Goal: Download file/media

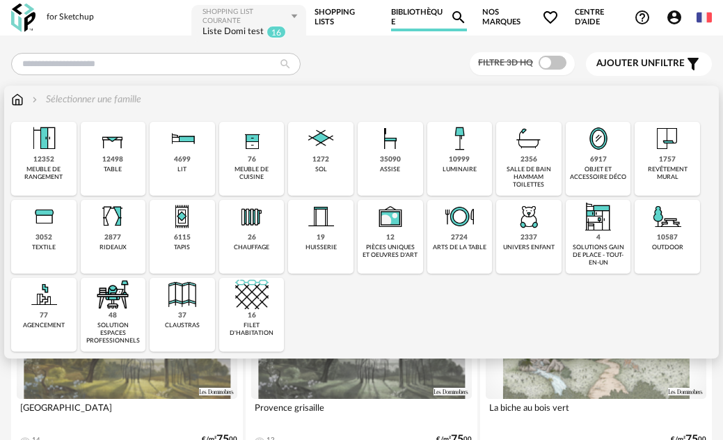
click at [673, 145] on img at bounding box center [667, 138] width 33 height 33
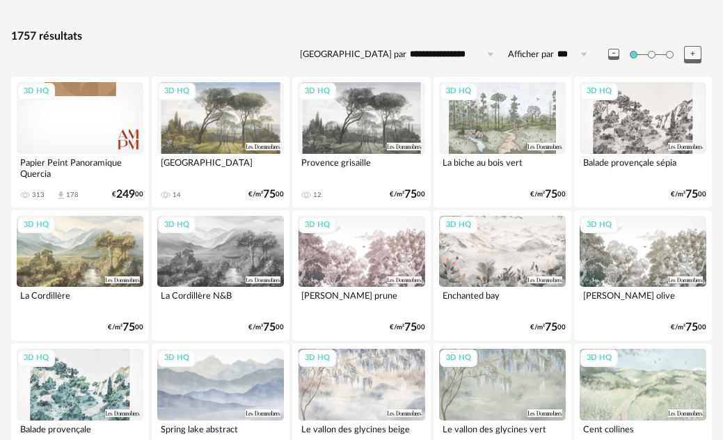
scroll to position [70, 0]
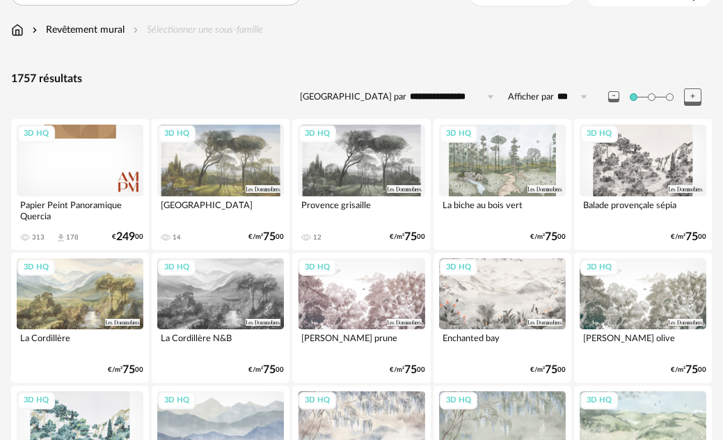
click at [395, 156] on div "3D HQ" at bounding box center [361, 160] width 127 height 71
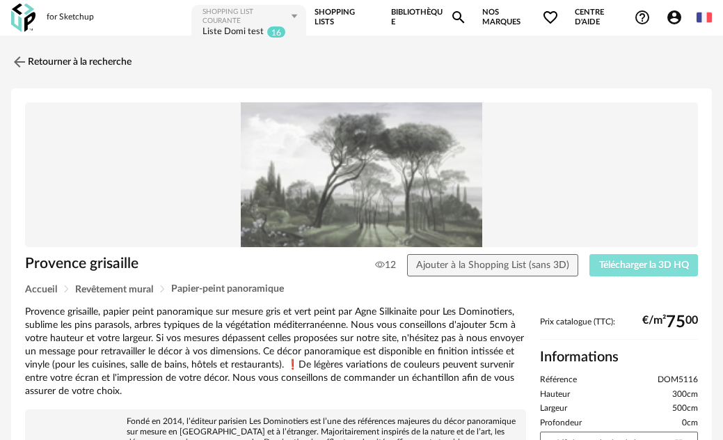
click at [608, 266] on span "Télécharger la 3D HQ" at bounding box center [644, 265] width 90 height 10
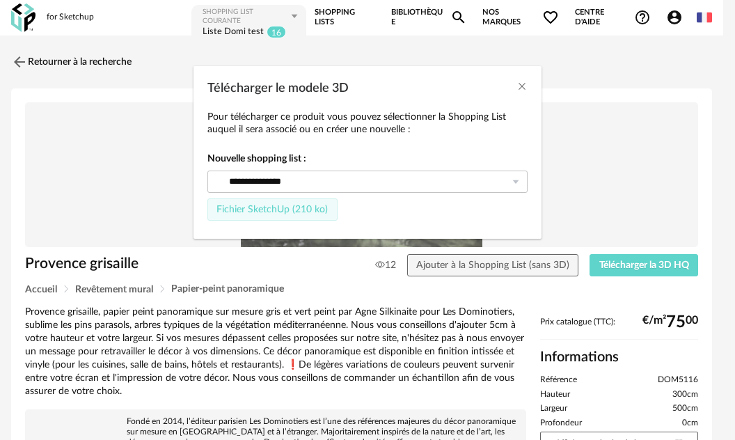
drag, startPoint x: 312, startPoint y: 207, endPoint x: 461, endPoint y: 214, distance: 149.1
click at [313, 207] on span "Fichier SketchUp (210 ko)" at bounding box center [272, 210] width 111 height 10
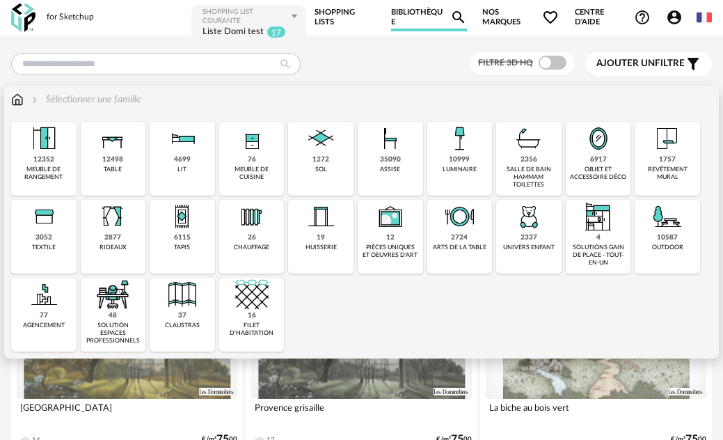
click at [669, 164] on div "1757" at bounding box center [667, 159] width 17 height 9
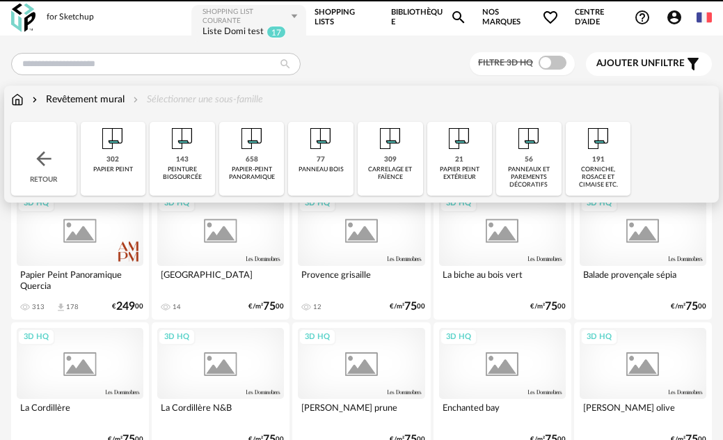
click at [661, 167] on div "Close icon Retour 302 papier peint 143 peinture biosourcée 658 papier-peint pan…" at bounding box center [361, 159] width 701 height 74
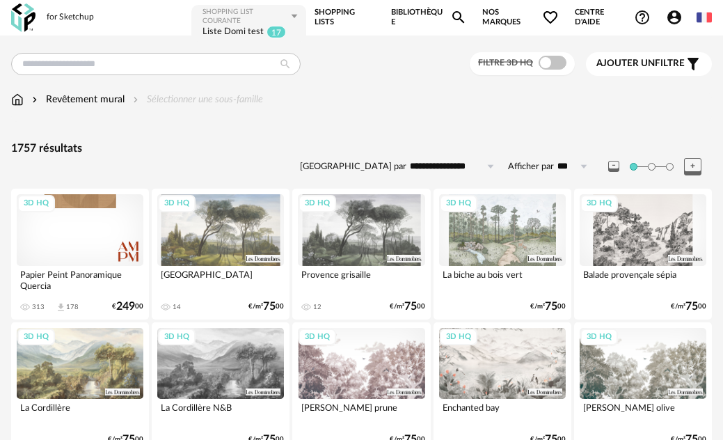
click at [354, 226] on div "3D HQ" at bounding box center [361, 229] width 127 height 71
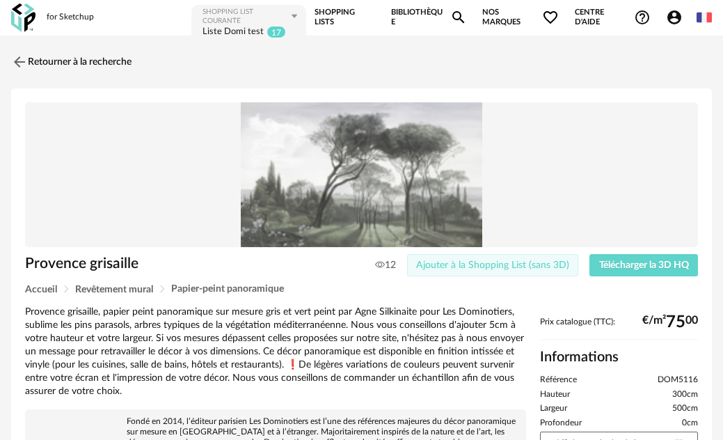
click at [469, 266] on span "Ajouter à la Shopping List (sans 3D)" at bounding box center [492, 265] width 153 height 10
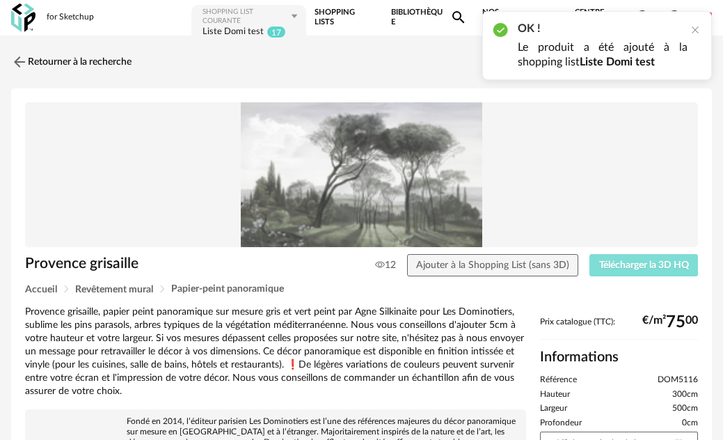
click at [616, 262] on span "Télécharger la 3D HQ" at bounding box center [644, 265] width 90 height 10
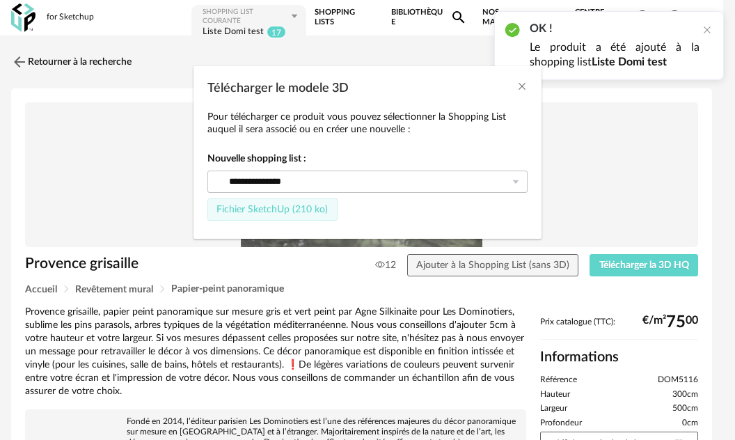
click at [265, 212] on span "Fichier SketchUp (210 ko)" at bounding box center [272, 210] width 111 height 10
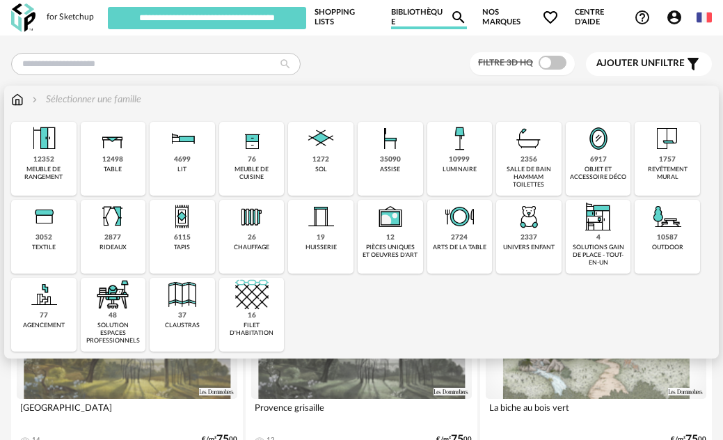
click at [671, 166] on div "revêtement mural" at bounding box center [667, 174] width 57 height 16
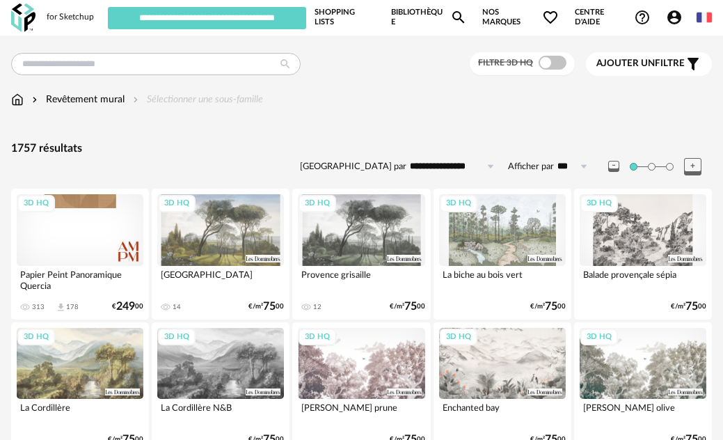
click at [363, 232] on div "3D HQ" at bounding box center [361, 229] width 127 height 71
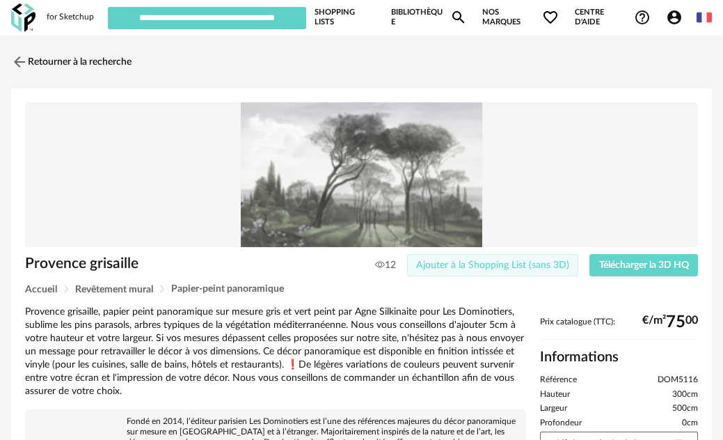
click at [542, 269] on span "Ajouter à la Shopping List (sans 3D)" at bounding box center [492, 265] width 153 height 10
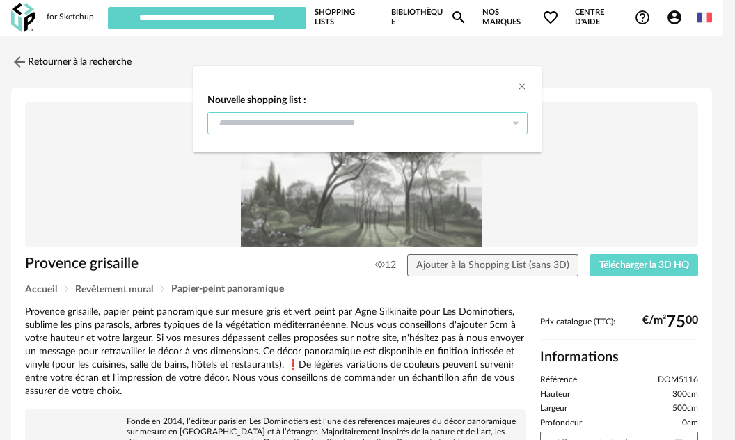
click at [430, 121] on input "dialog" at bounding box center [367, 123] width 320 height 22
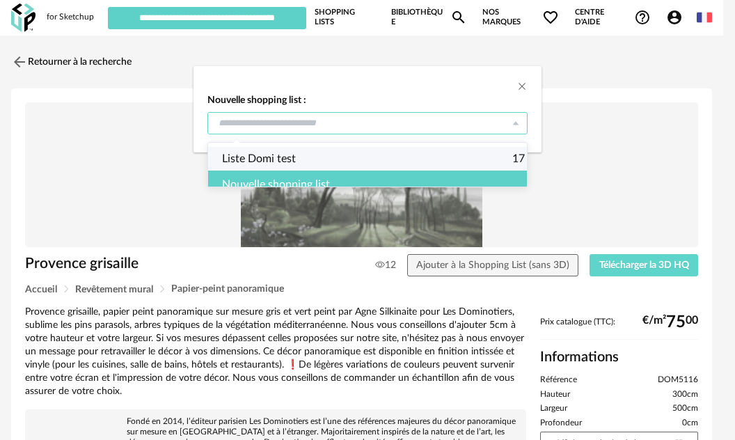
drag, startPoint x: 242, startPoint y: 158, endPoint x: 445, endPoint y: 202, distance: 207.3
click at [243, 158] on span "Liste Domi test" at bounding box center [259, 159] width 74 height 24
type input "**********"
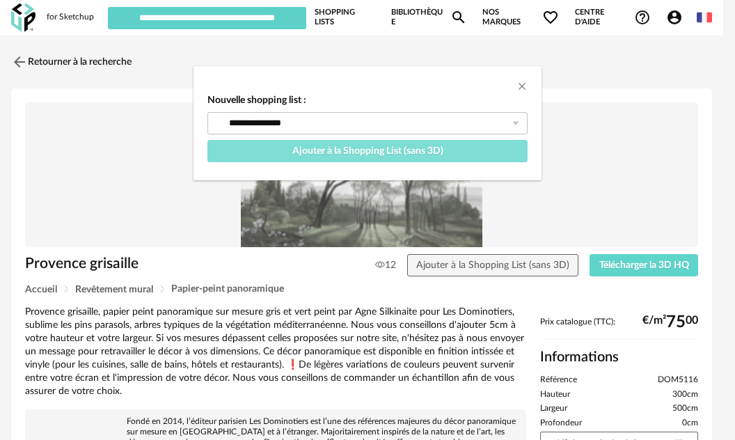
click at [402, 148] on span "Ajouter à la Shopping List (sans 3D)" at bounding box center [367, 151] width 151 height 10
type input "**********"
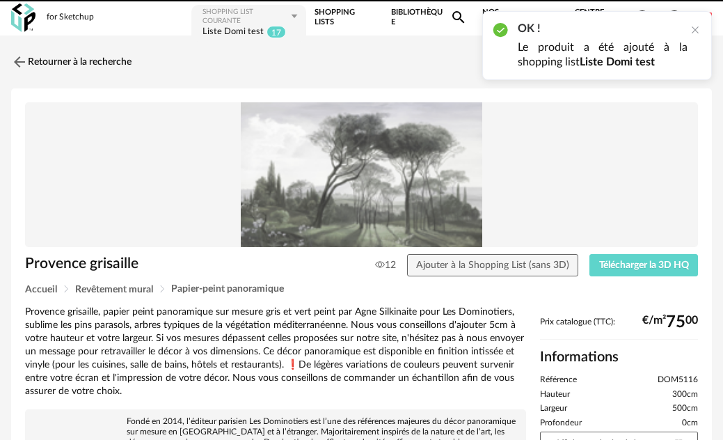
click at [643, 277] on div "Provence grisaille 12 Ajouter à la Shopping List (sans 3D) Télécharger la 3D HQ" at bounding box center [361, 269] width 687 height 30
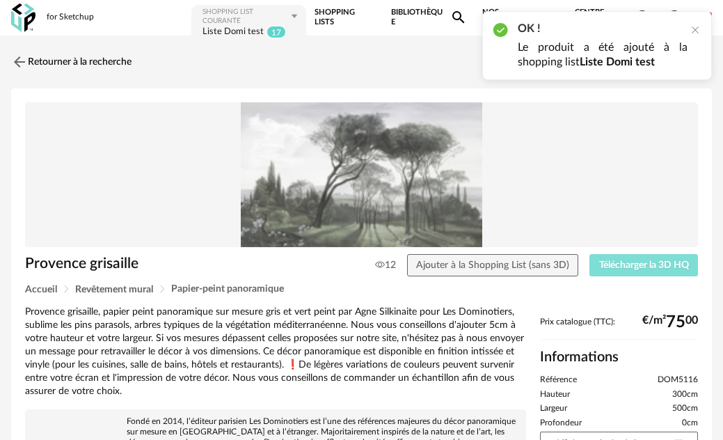
click at [633, 266] on span "Télécharger la 3D HQ" at bounding box center [644, 265] width 90 height 10
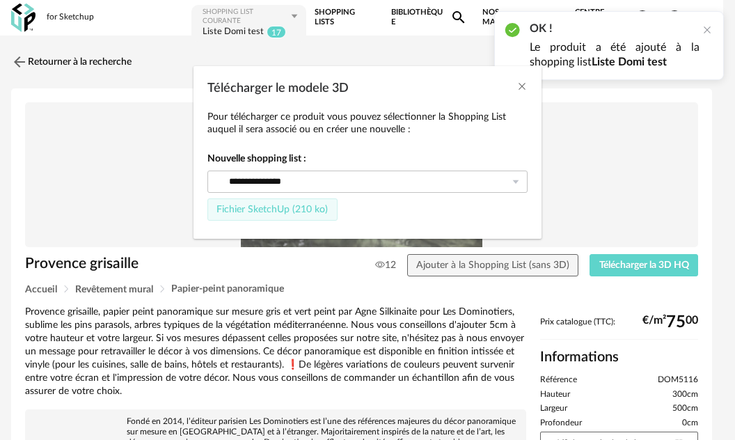
click at [288, 216] on button "Fichier SketchUp (210 ko)" at bounding box center [272, 209] width 130 height 22
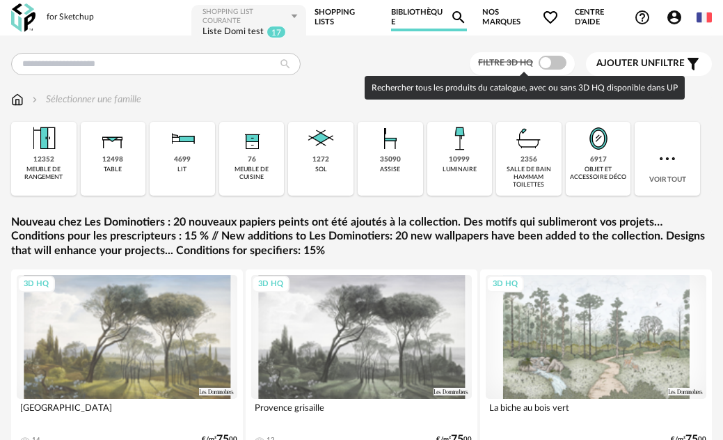
click at [559, 62] on span at bounding box center [553, 63] width 28 height 14
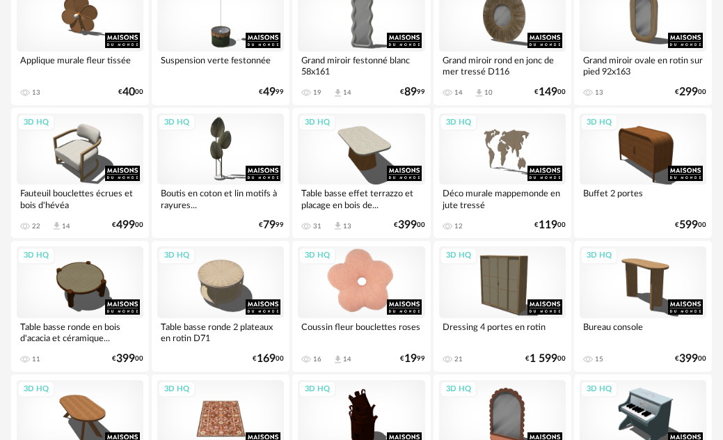
scroll to position [557, 0]
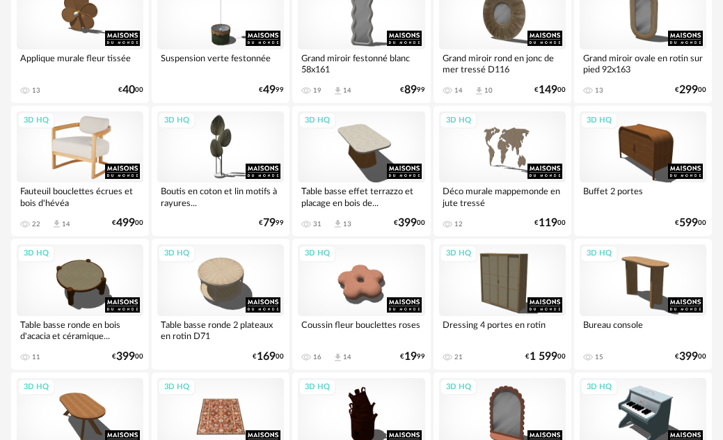
click at [71, 133] on div "3D HQ" at bounding box center [80, 146] width 127 height 71
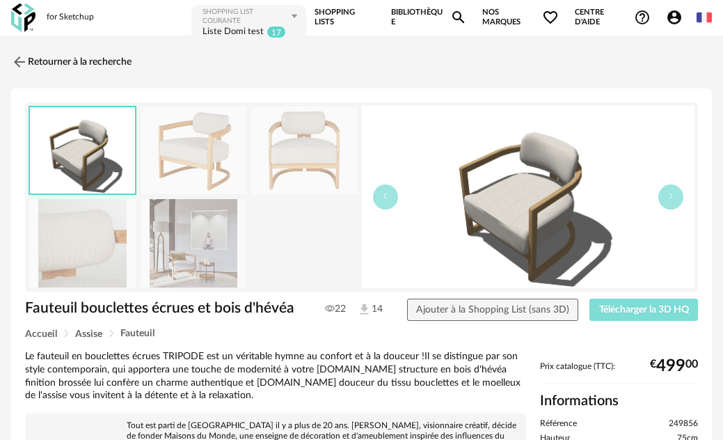
click at [628, 311] on span "Télécharger la 3D HQ" at bounding box center [644, 310] width 90 height 10
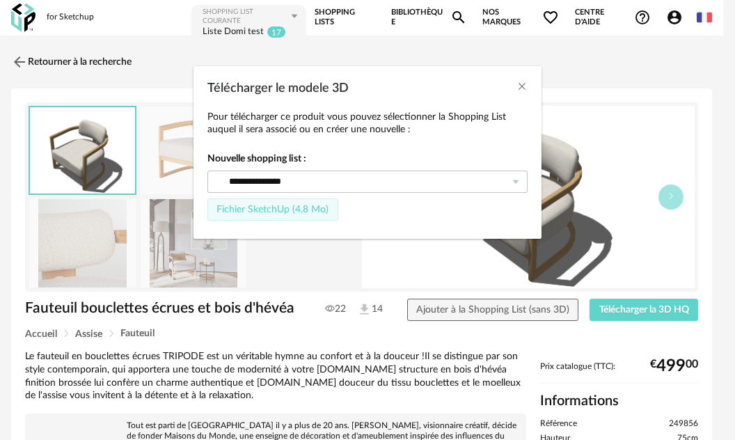
click at [301, 212] on span "Fichier SketchUp (4,8 Mo)" at bounding box center [273, 210] width 112 height 10
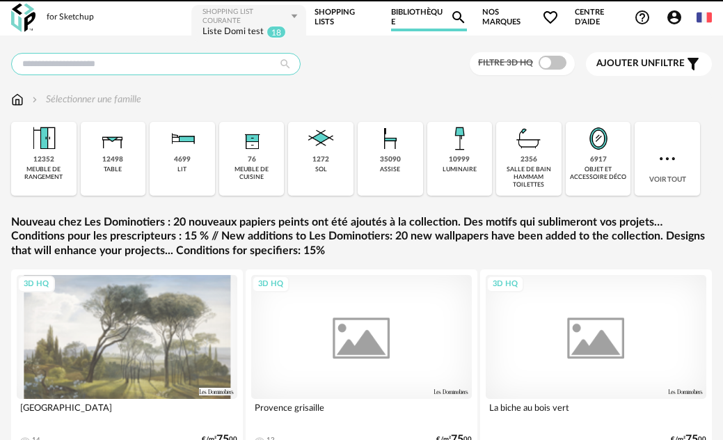
click at [175, 61] on input "text" at bounding box center [156, 64] width 290 height 22
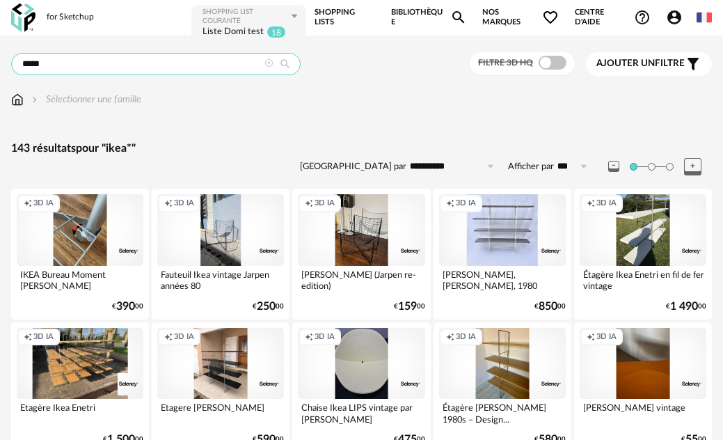
type input "****"
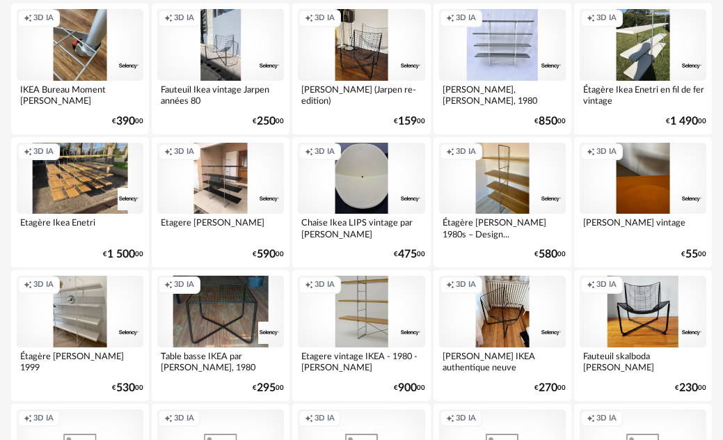
scroll to position [209, 0]
